Goal: Ask a question: Seek information or help from site administrators or community

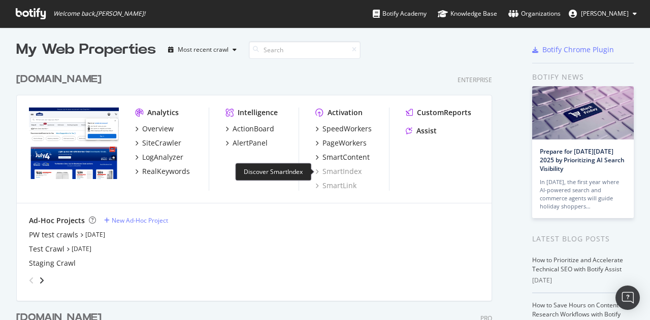
scroll to position [3, 0]
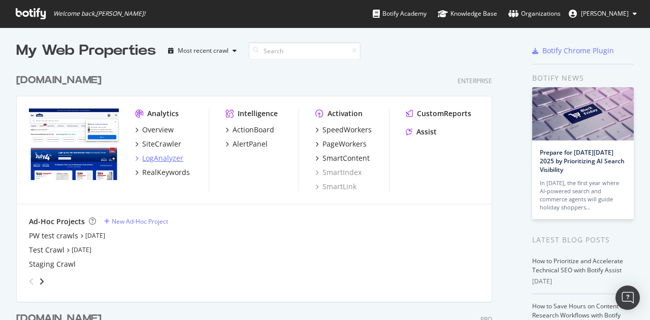
click at [161, 157] on div "LogAnalyzer" at bounding box center [162, 158] width 41 height 10
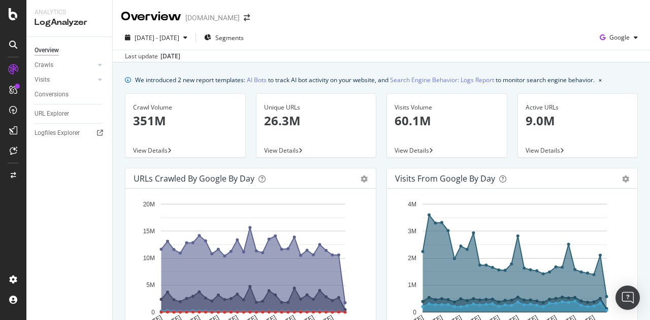
click at [59, 227] on div "Overview Crawls Daily Distribution Segments Distribution HTTP Codes Resources V…" at bounding box center [69, 178] width 86 height 283
click at [102, 66] on icon at bounding box center [100, 65] width 4 height 6
click at [103, 68] on div at bounding box center [100, 65] width 10 height 10
click at [103, 66] on div at bounding box center [100, 65] width 10 height 10
click at [99, 147] on icon at bounding box center [100, 149] width 4 height 6
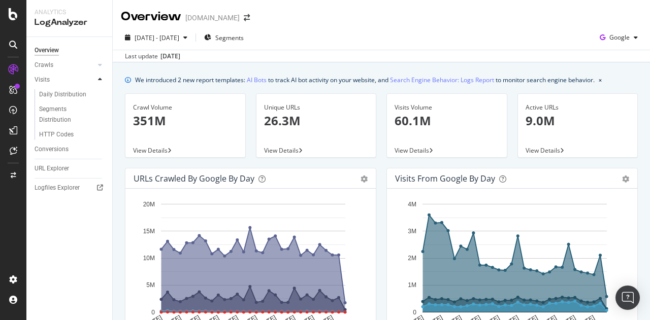
click at [100, 83] on div at bounding box center [100, 80] width 10 height 10
click at [103, 64] on div at bounding box center [100, 65] width 10 height 10
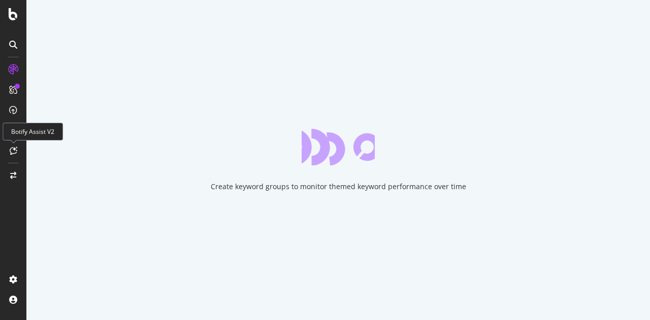
click at [10, 151] on icon at bounding box center [14, 151] width 8 height 8
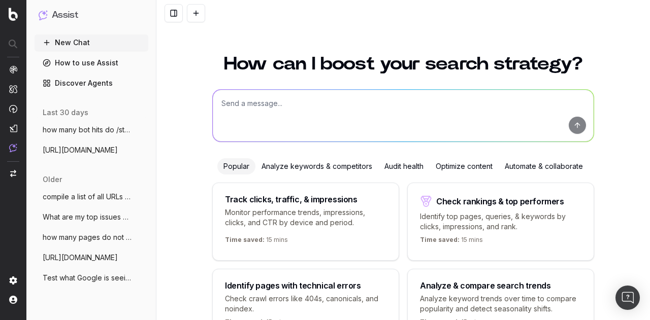
scroll to position [64, 0]
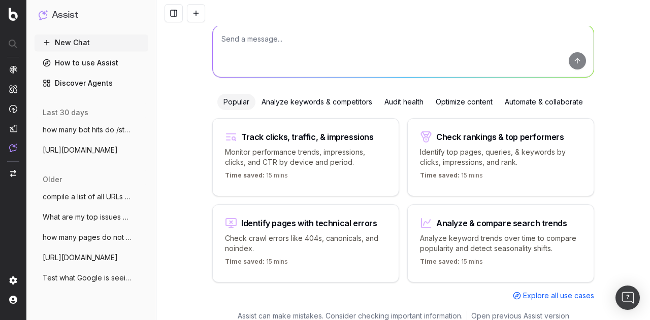
click at [276, 46] on textarea at bounding box center [403, 51] width 381 height 52
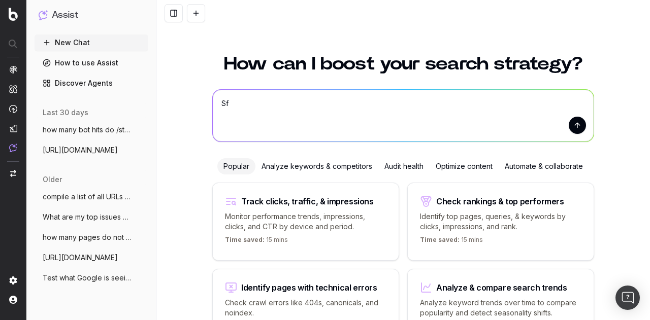
type textarea "S"
type textarea "sitemap crawl"
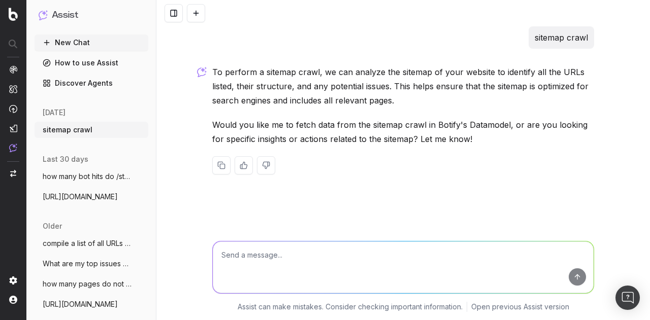
click at [375, 269] on textarea at bounding box center [403, 268] width 381 height 52
type textarea "Y"
type textarea "Where can I find the latest sitemap crawl"
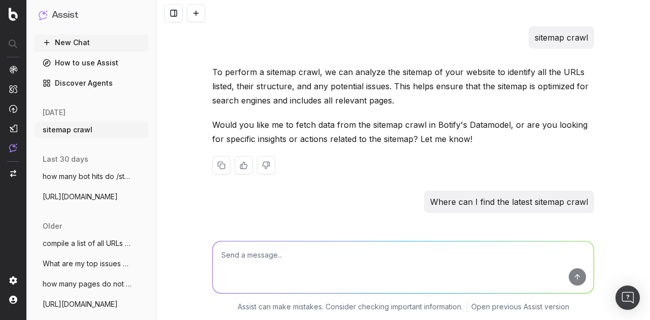
scroll to position [126, 0]
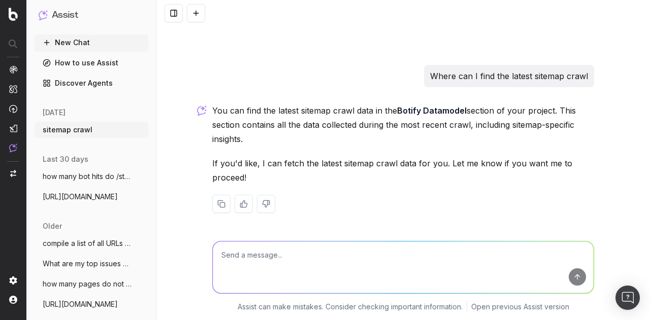
click at [326, 254] on textarea at bounding box center [403, 268] width 381 height 52
type textarea "yes"
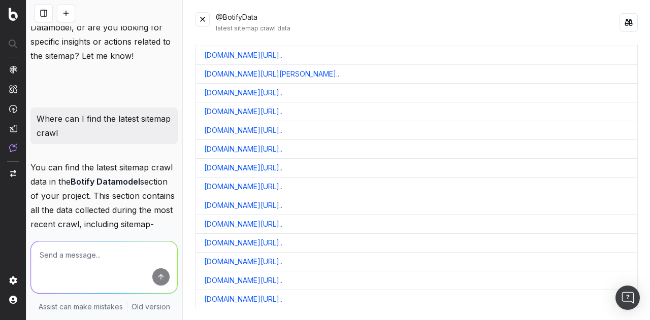
scroll to position [0, 0]
